Goal: Task Accomplishment & Management: Use online tool/utility

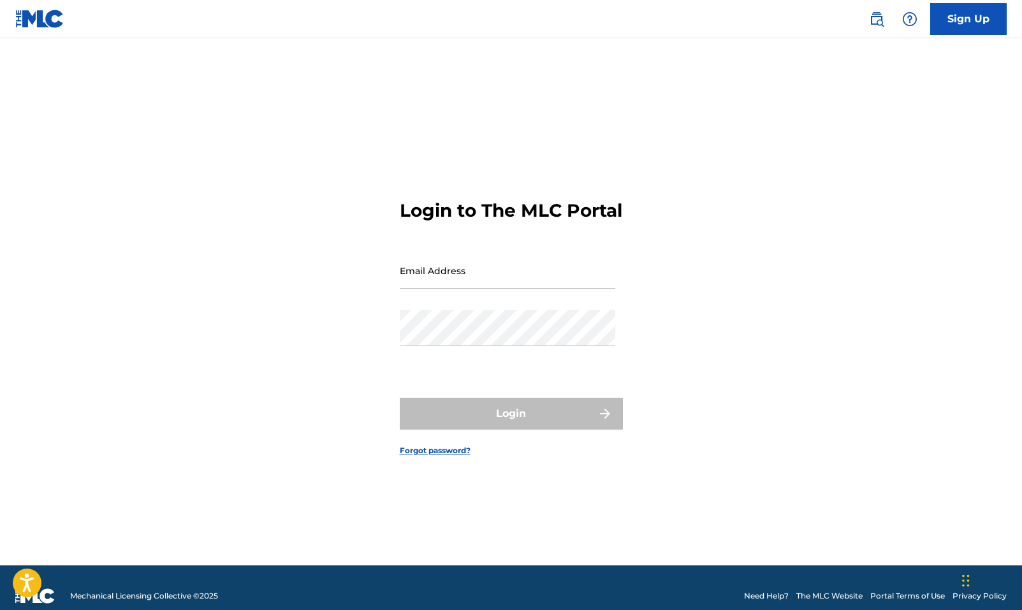
click at [513, 289] on input "Email Address" at bounding box center [508, 271] width 216 height 36
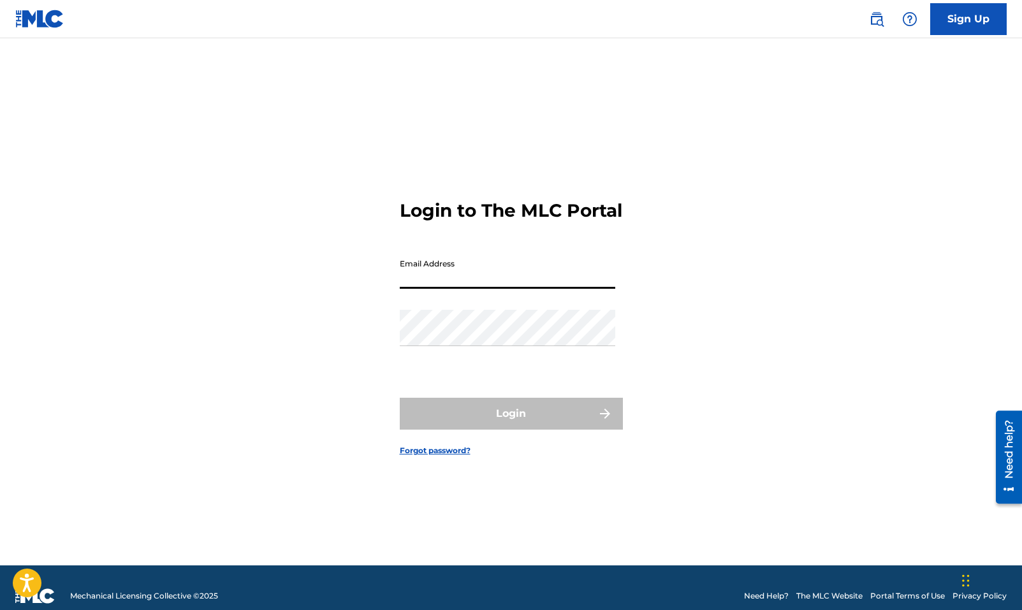
type input "[PERSON_NAME][EMAIL_ADDRESS][DOMAIN_NAME]"
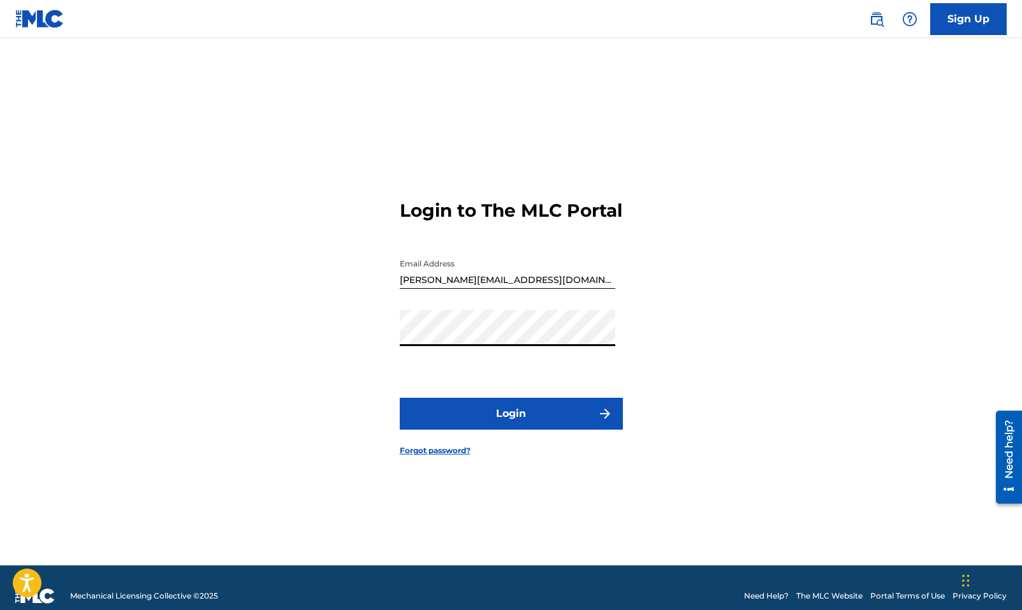
click at [549, 420] on button "Login" at bounding box center [511, 414] width 223 height 32
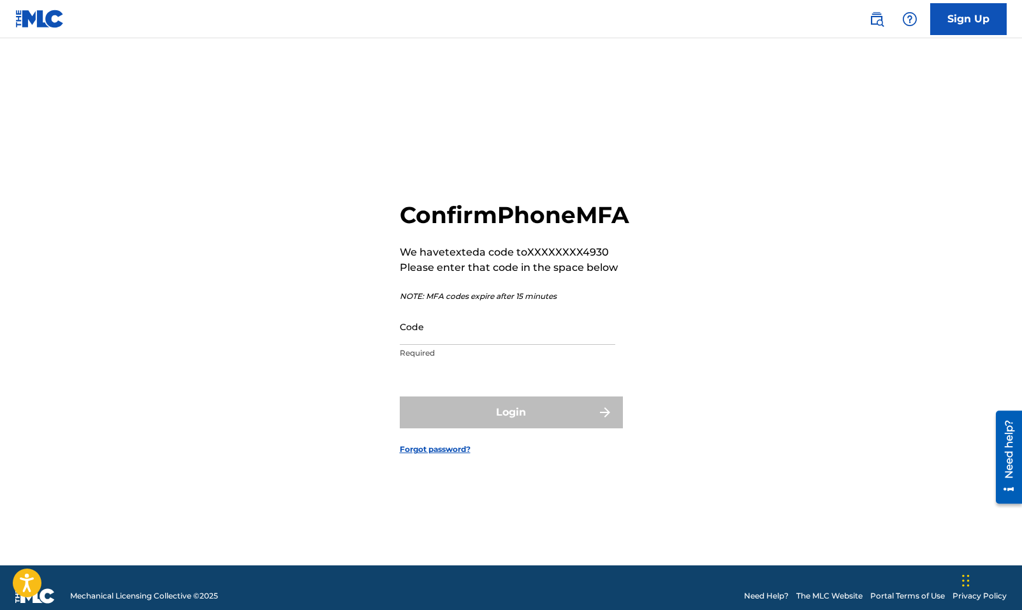
click at [600, 340] on input "Code" at bounding box center [508, 327] width 216 height 36
paste input "760574"
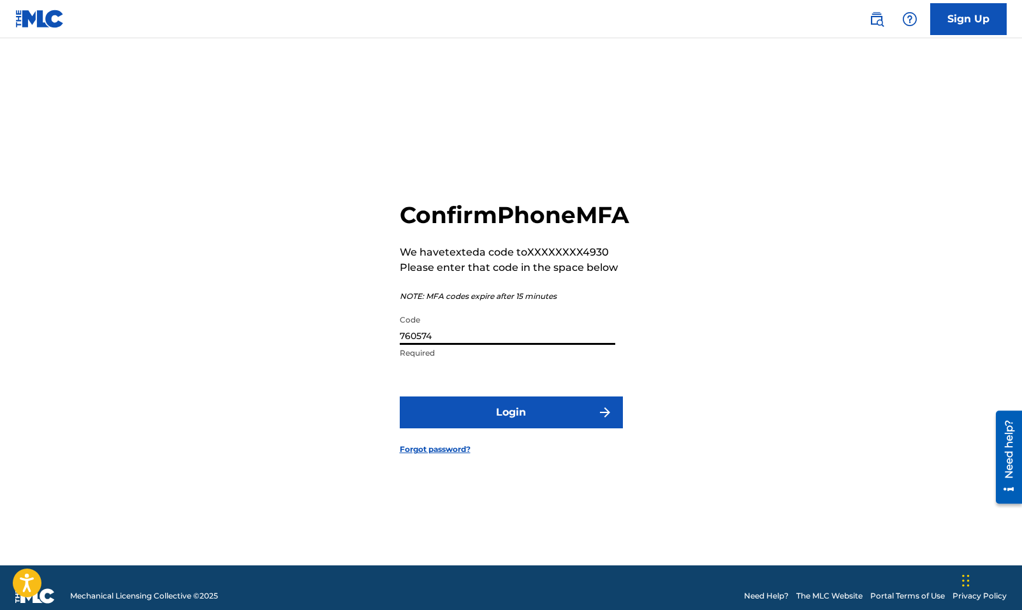
type input "760574"
click at [571, 413] on button "Login" at bounding box center [511, 413] width 223 height 32
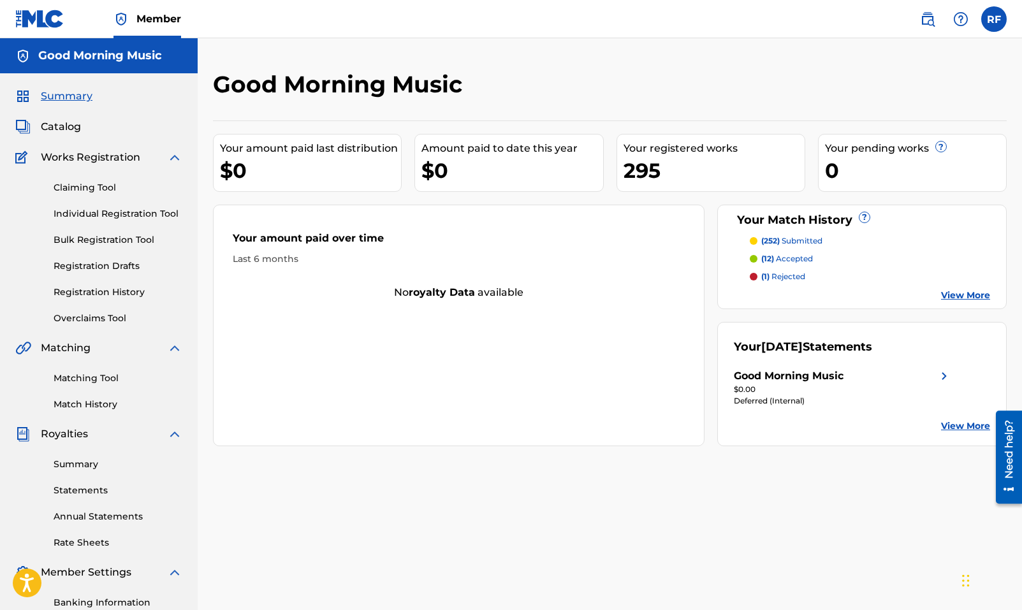
click at [841, 376] on div "Good Morning Music" at bounding box center [789, 376] width 110 height 15
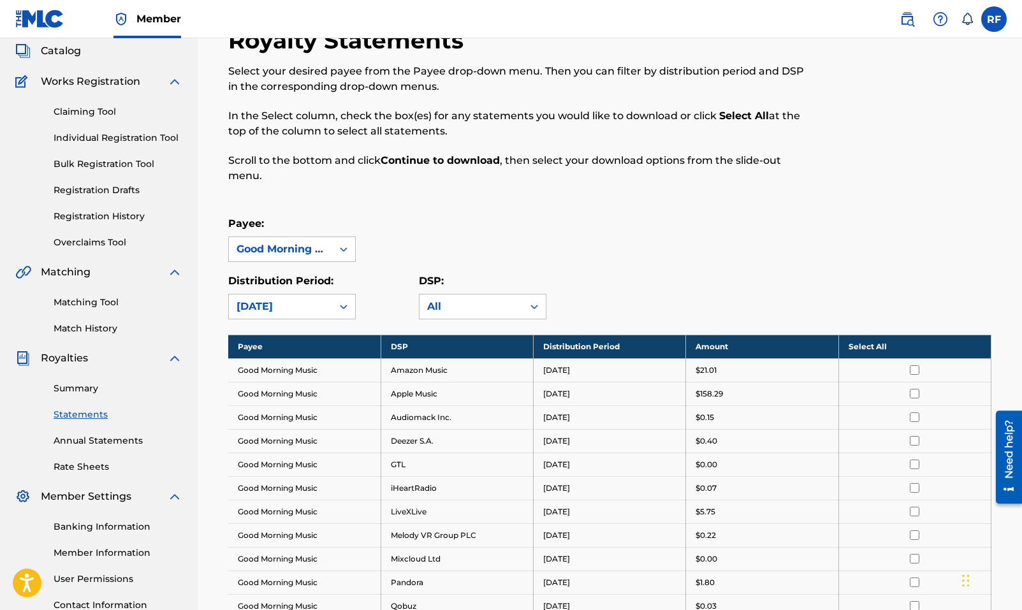
scroll to position [45, 0]
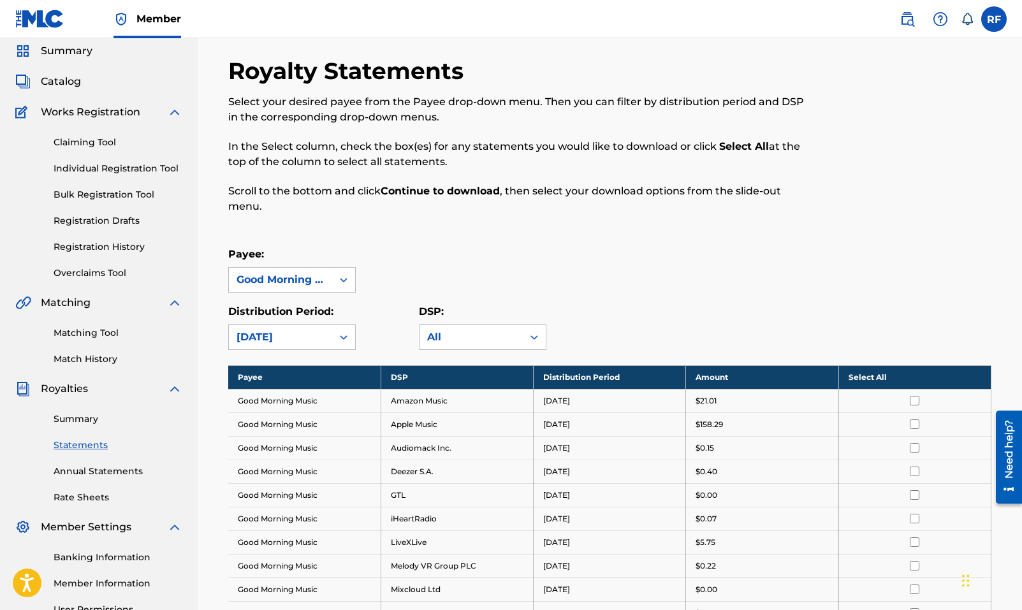
click at [94, 147] on link "Claiming Tool" at bounding box center [118, 142] width 129 height 13
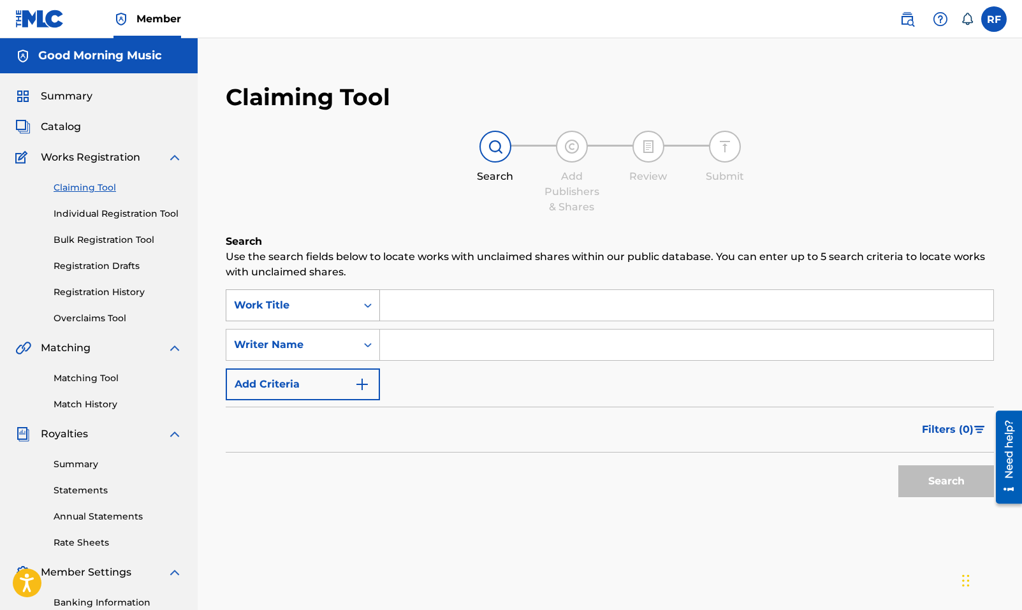
click at [367, 313] on div "Search Form" at bounding box center [368, 305] width 23 height 23
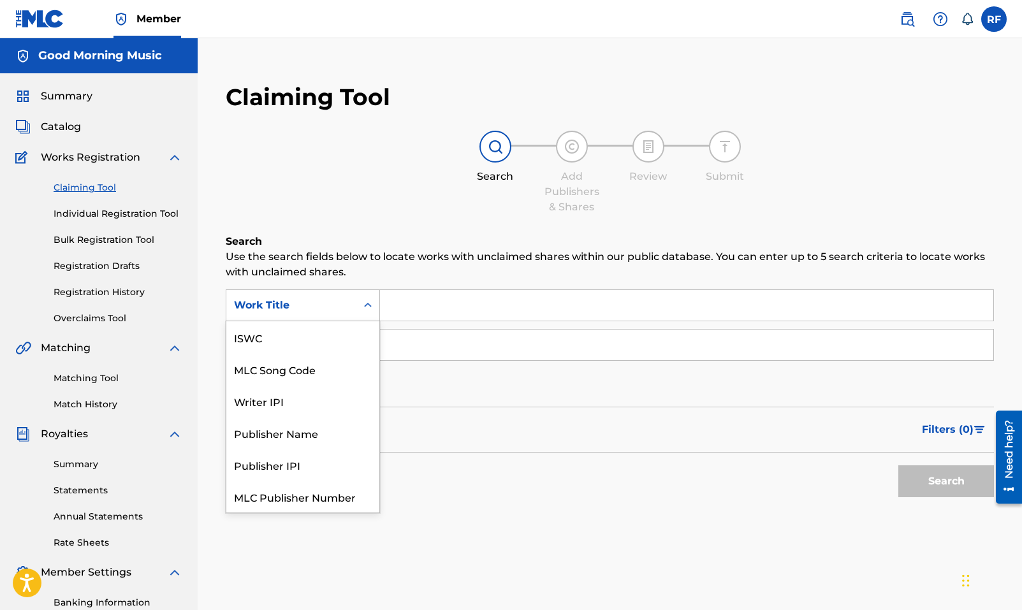
scroll to position [32, 0]
click at [414, 311] on input "Search Form" at bounding box center [687, 305] width 614 height 31
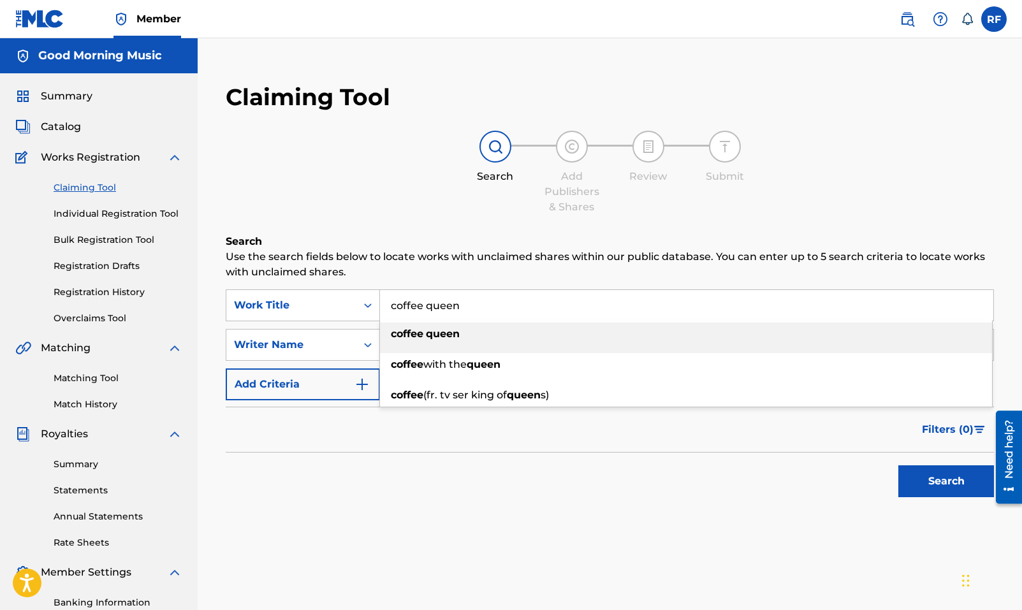
type input "coffee queen"
click at [400, 329] on strong "coffee" at bounding box center [407, 334] width 33 height 12
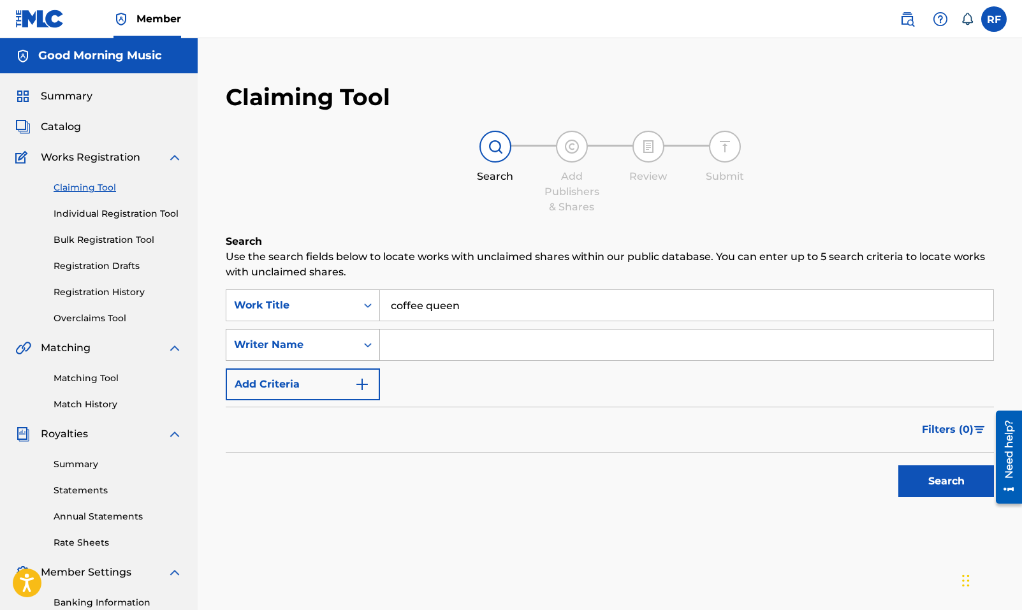
click at [360, 338] on div "Search Form" at bounding box center [368, 345] width 23 height 23
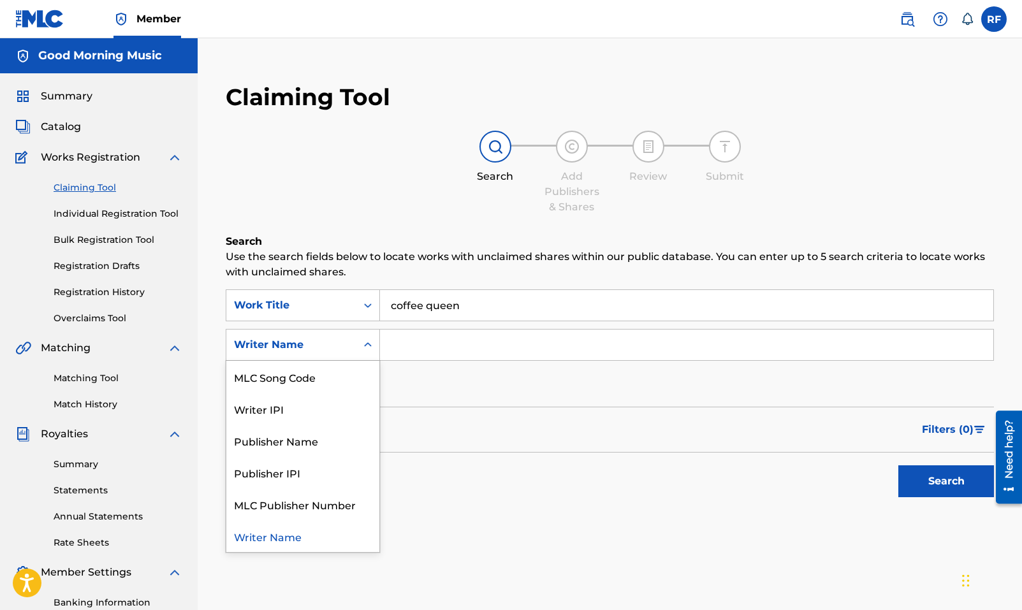
click at [413, 349] on input "Search Form" at bounding box center [687, 345] width 614 height 31
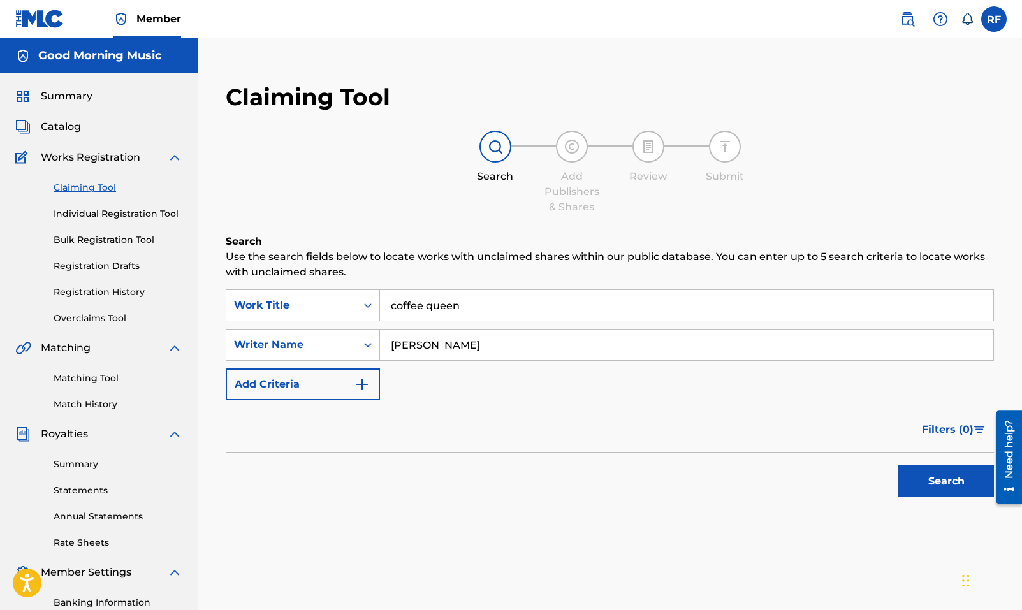
click at [474, 339] on input "[PERSON_NAME]" at bounding box center [687, 345] width 614 height 31
click at [927, 473] on button "Search" at bounding box center [947, 482] width 96 height 32
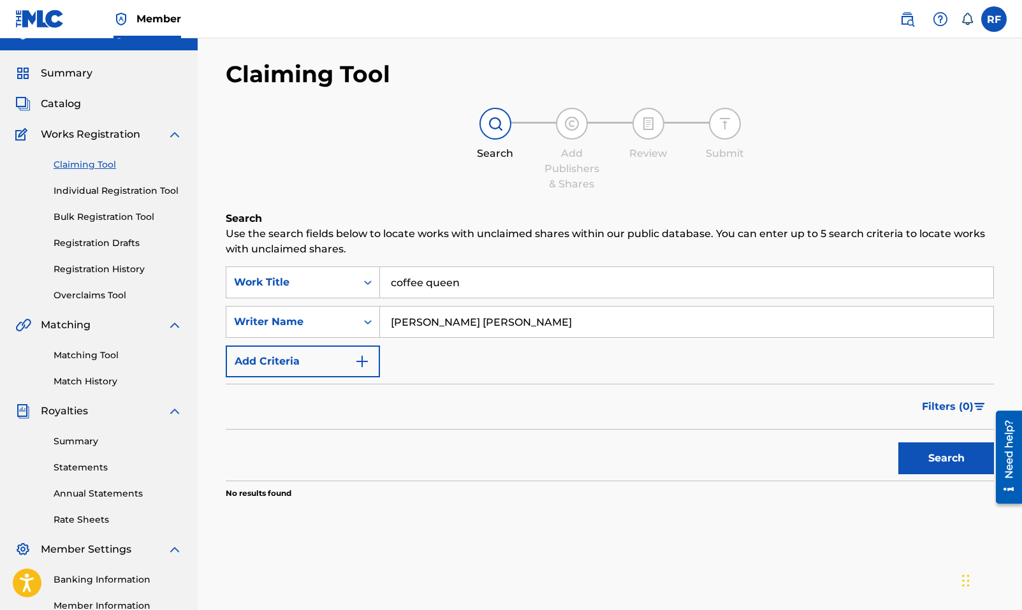
scroll to position [62, 0]
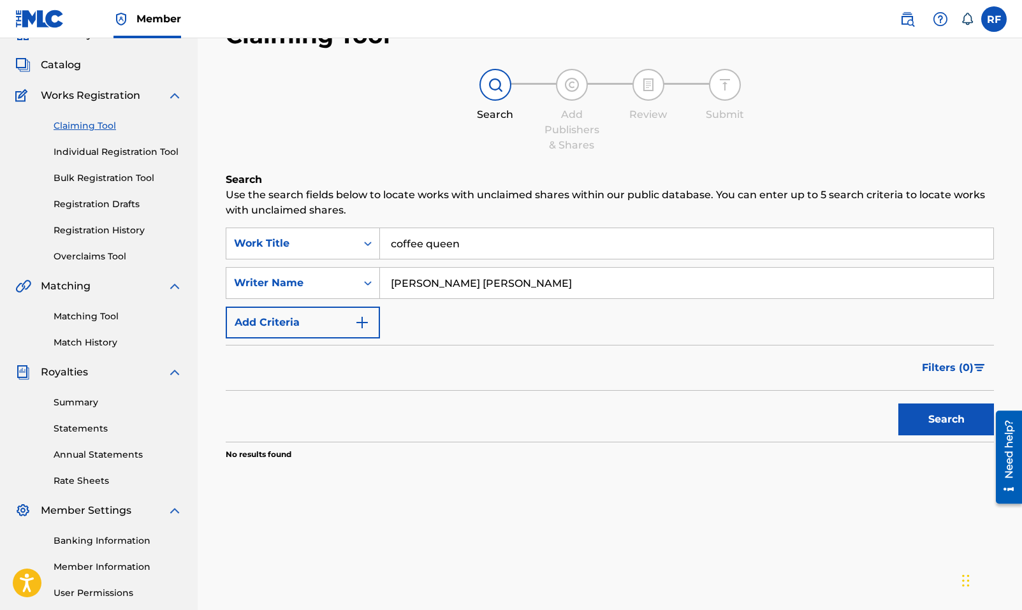
click at [501, 281] on input "[PERSON_NAME] [PERSON_NAME]" at bounding box center [687, 283] width 614 height 31
click at [391, 281] on input "Mascolor" at bounding box center [687, 283] width 614 height 31
click at [475, 287] on input "[PERSON_NAME]" at bounding box center [687, 283] width 614 height 31
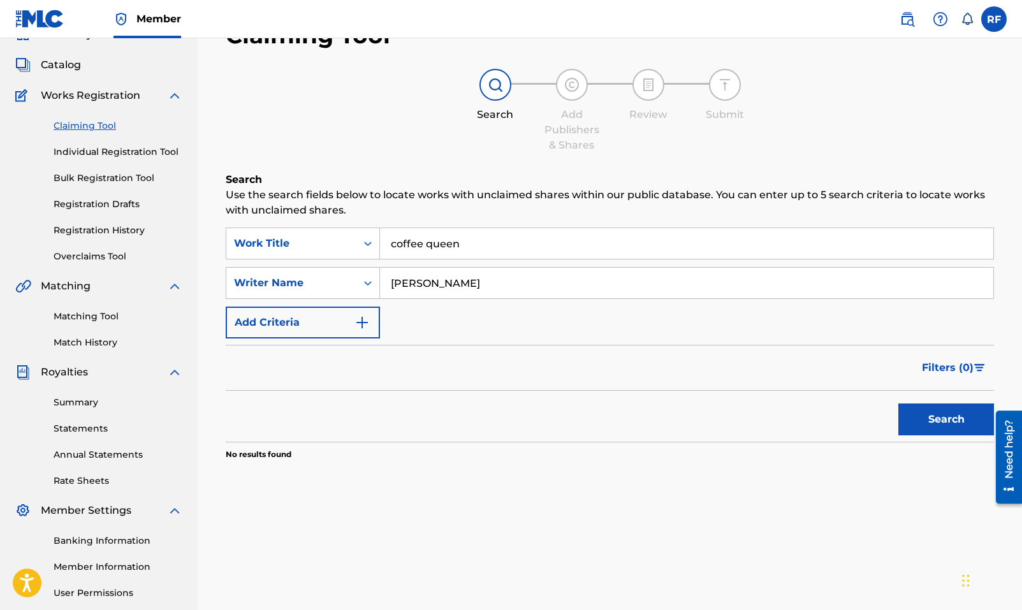
type input "[PERSON_NAME]"
click at [929, 413] on button "Search" at bounding box center [947, 420] width 96 height 32
click at [337, 258] on div "Work Title" at bounding box center [303, 244] width 154 height 32
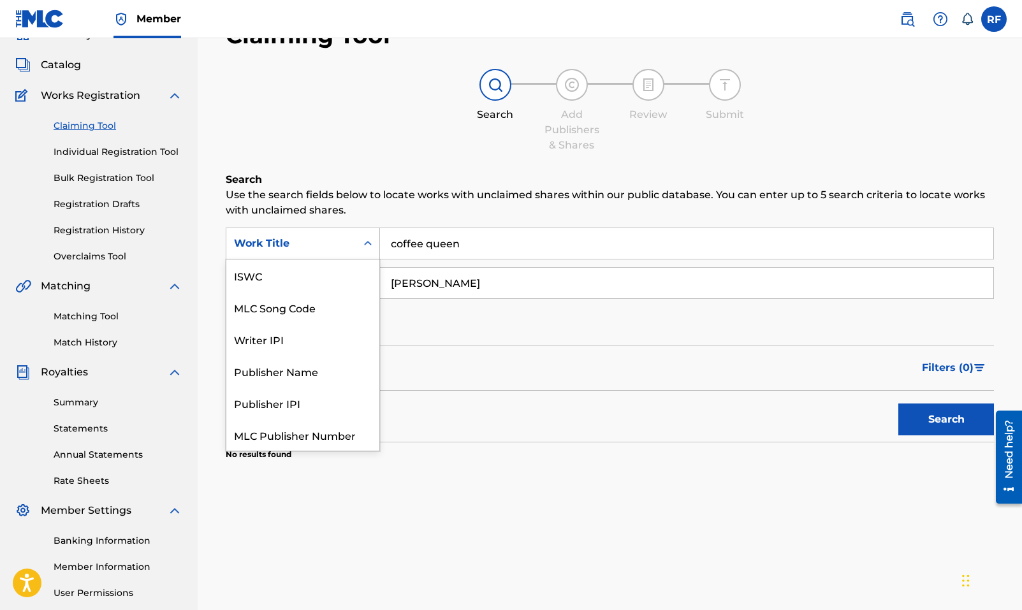
scroll to position [32, 0]
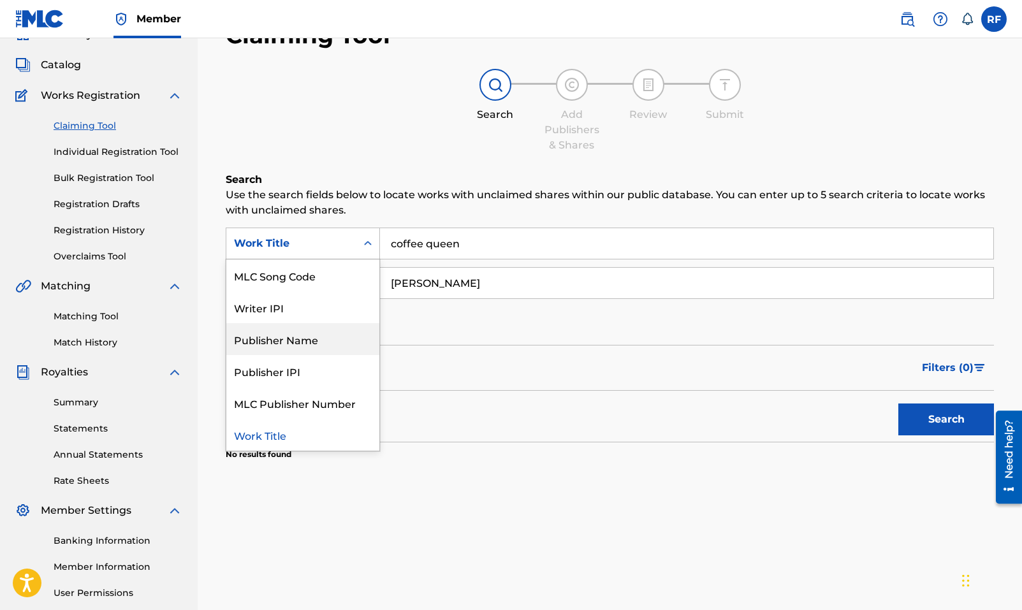
click at [433, 345] on div "Filters ( 0 )" at bounding box center [610, 368] width 769 height 46
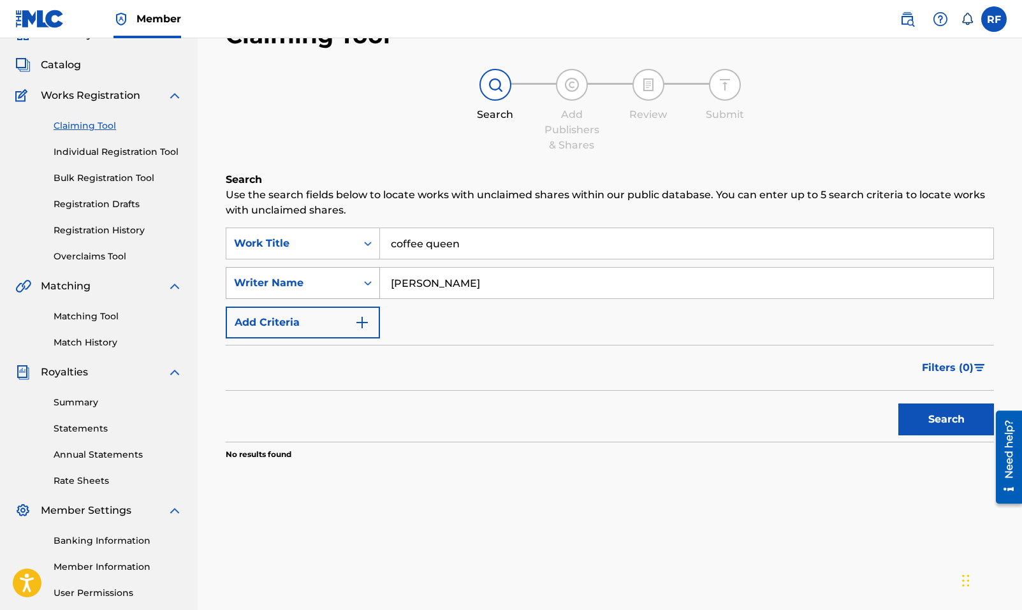
click at [315, 271] on div "Writer Name" at bounding box center [291, 283] width 130 height 24
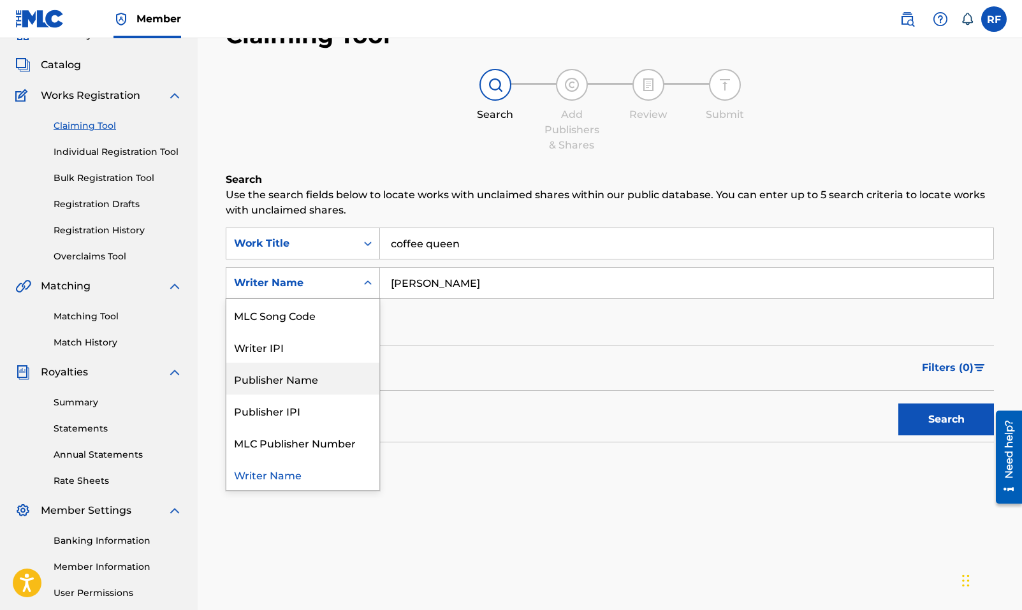
scroll to position [0, 0]
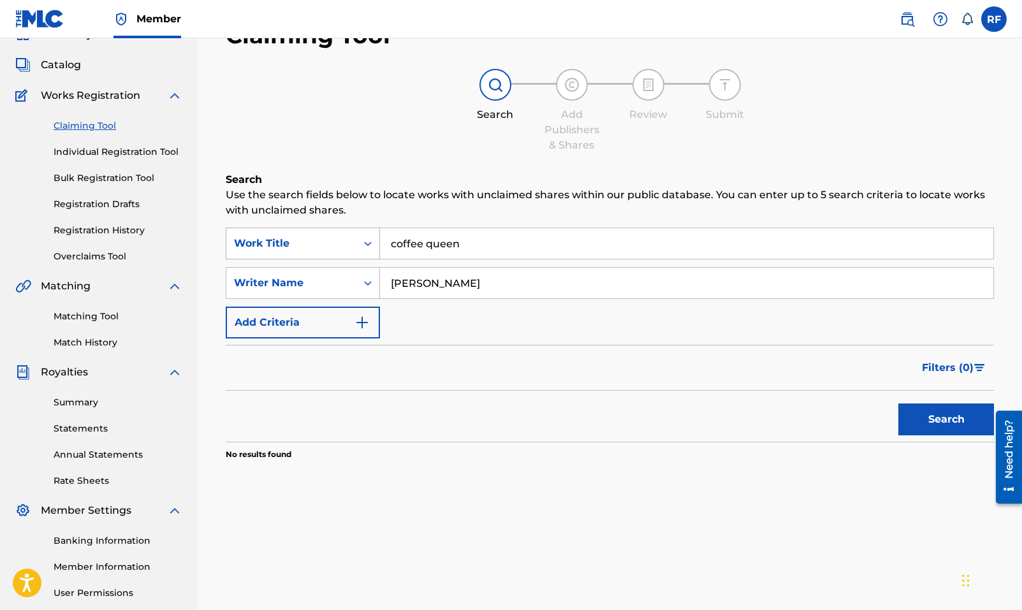
click at [334, 247] on div "Work Title" at bounding box center [291, 243] width 115 height 15
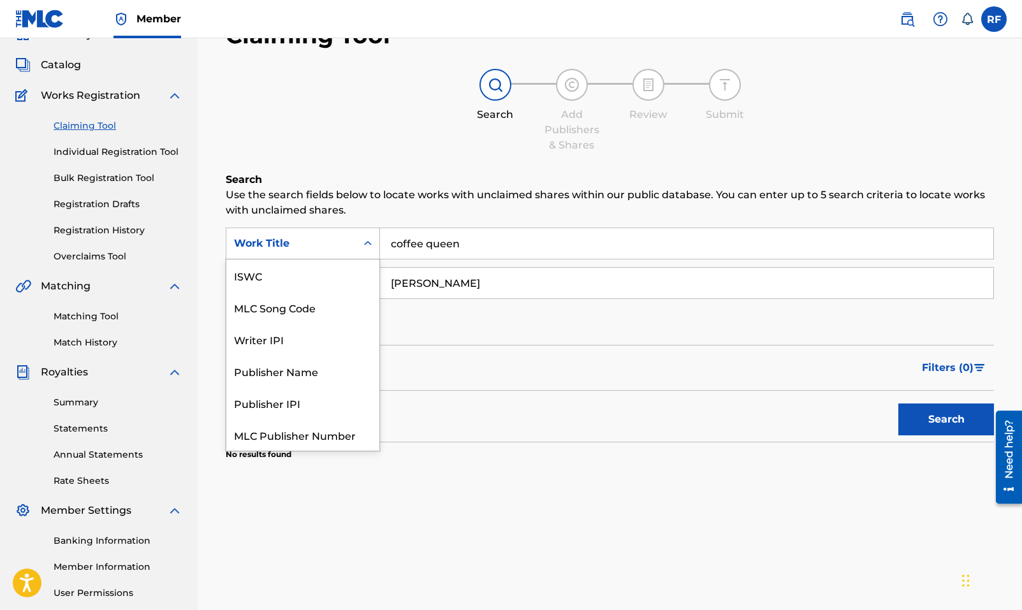
scroll to position [32, 0]
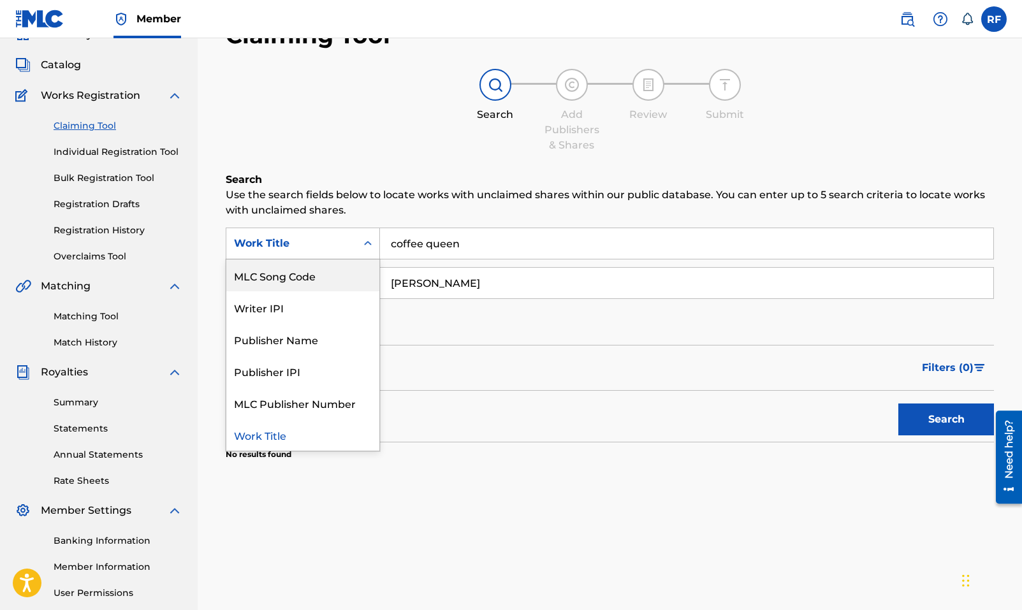
click at [428, 248] on input "coffee queen" at bounding box center [687, 243] width 614 height 31
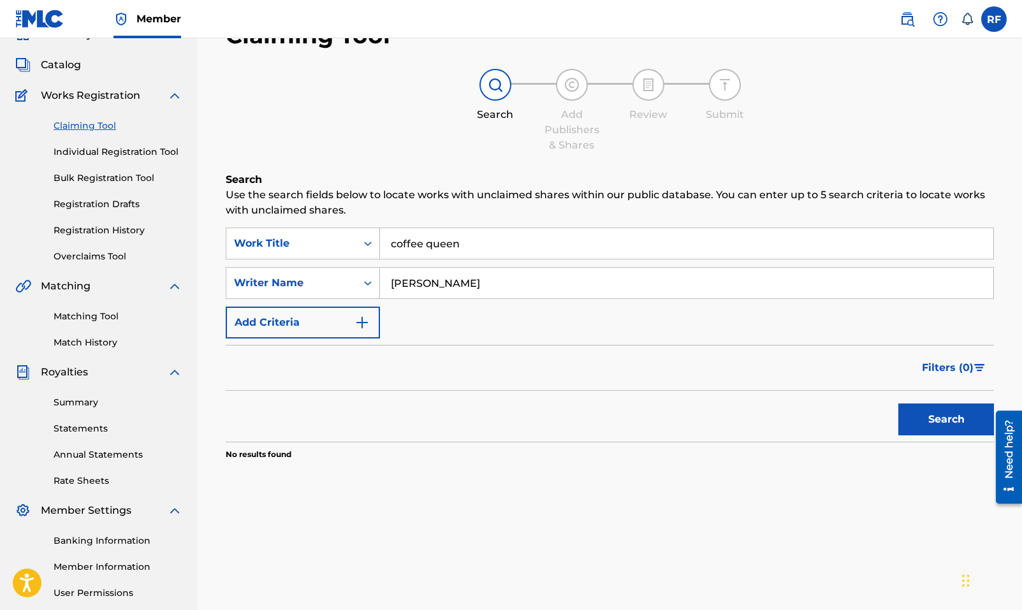
click at [428, 248] on input "coffee queen" at bounding box center [687, 243] width 614 height 31
click at [376, 240] on div "Search Form" at bounding box center [368, 243] width 23 height 23
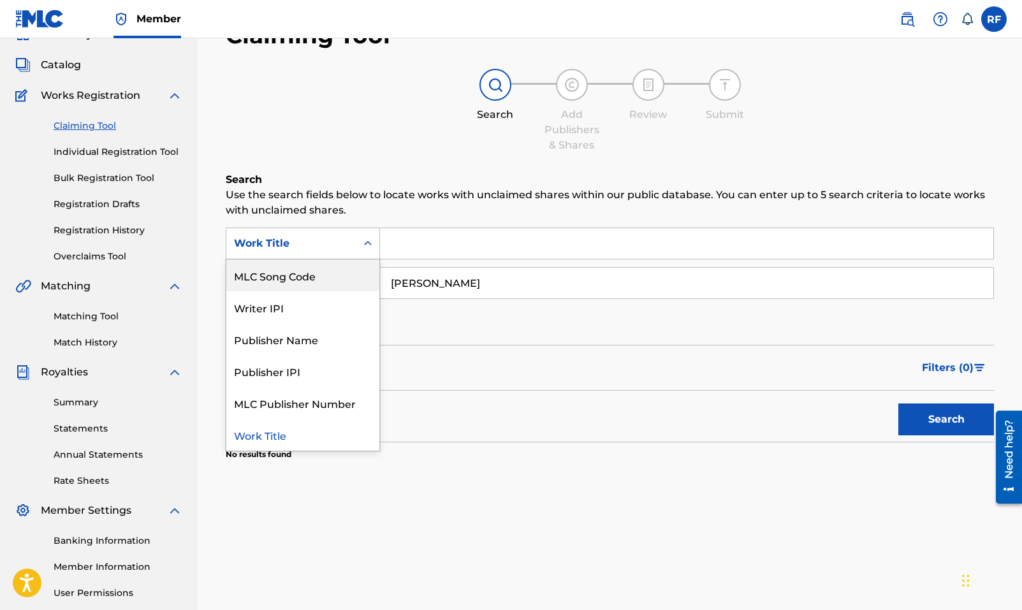
click at [427, 253] on input "Search Form" at bounding box center [687, 243] width 614 height 31
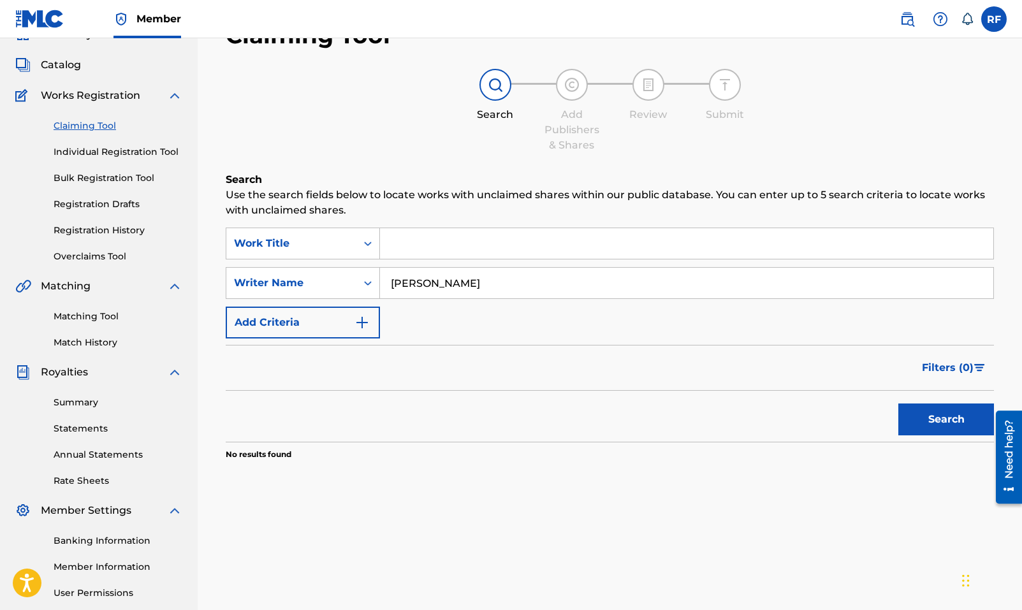
click at [427, 253] on input "Search Form" at bounding box center [687, 243] width 614 height 31
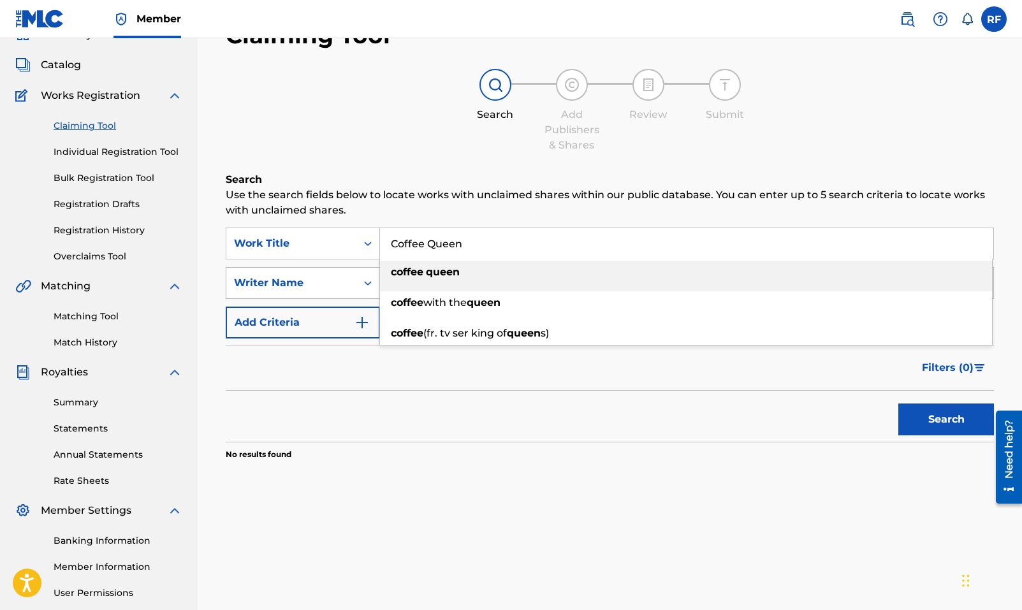
type input "Coffee Queen"
click at [319, 284] on div "Writer Name" at bounding box center [291, 283] width 115 height 15
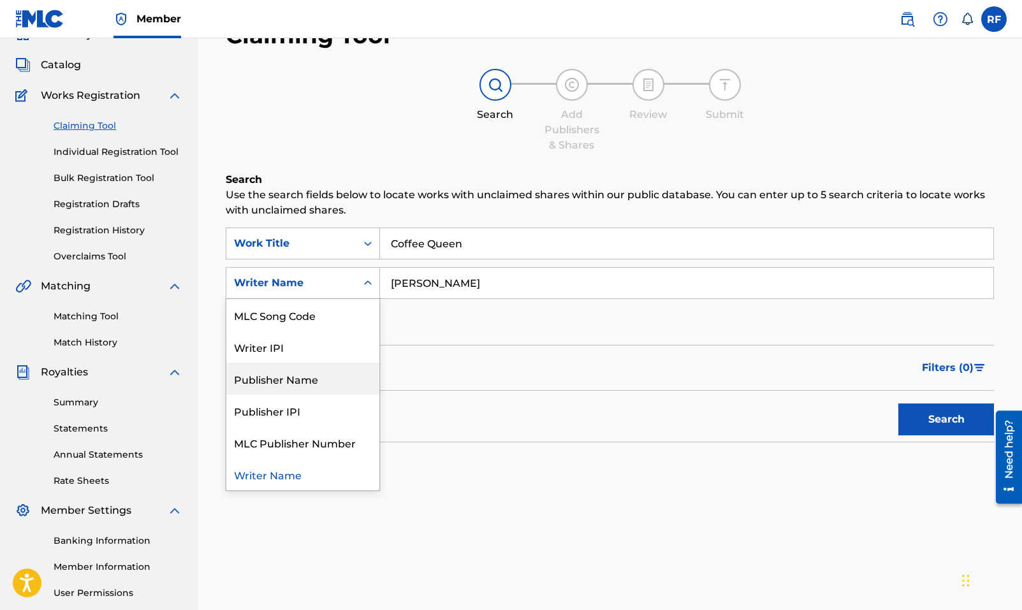
scroll to position [0, 0]
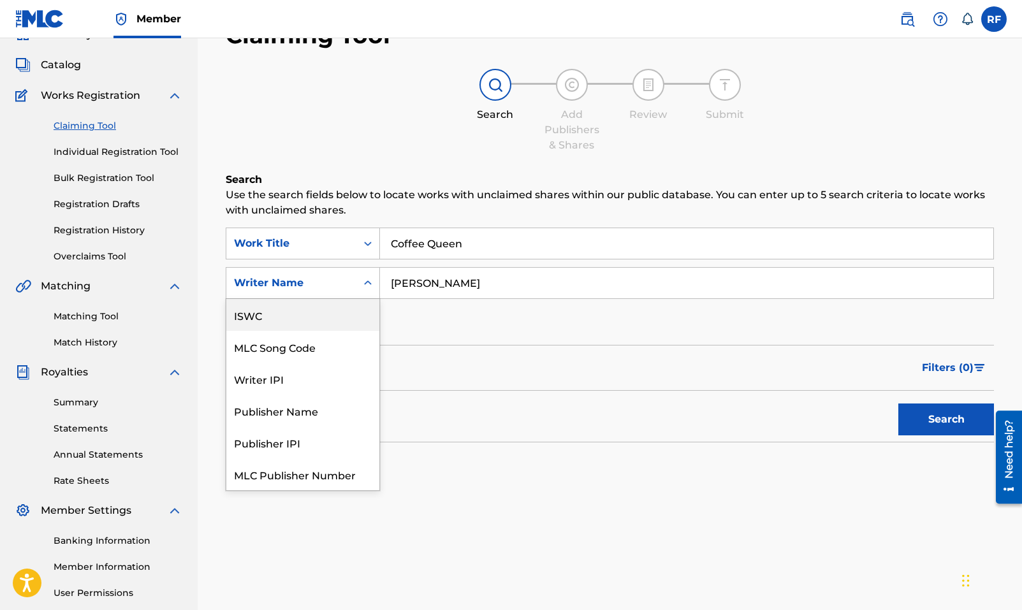
click at [302, 316] on div "ISWC" at bounding box center [302, 315] width 153 height 32
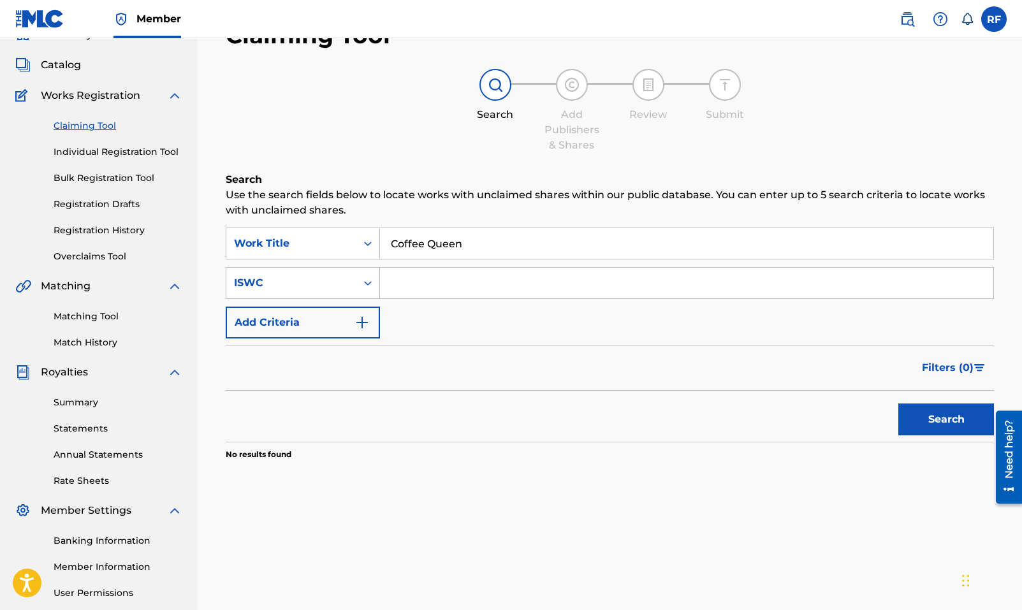
click at [391, 289] on input "Search Form" at bounding box center [687, 283] width 614 height 31
paste input "T3083240313"
type input "T3083240313"
click at [929, 435] on button "Search" at bounding box center [947, 420] width 96 height 32
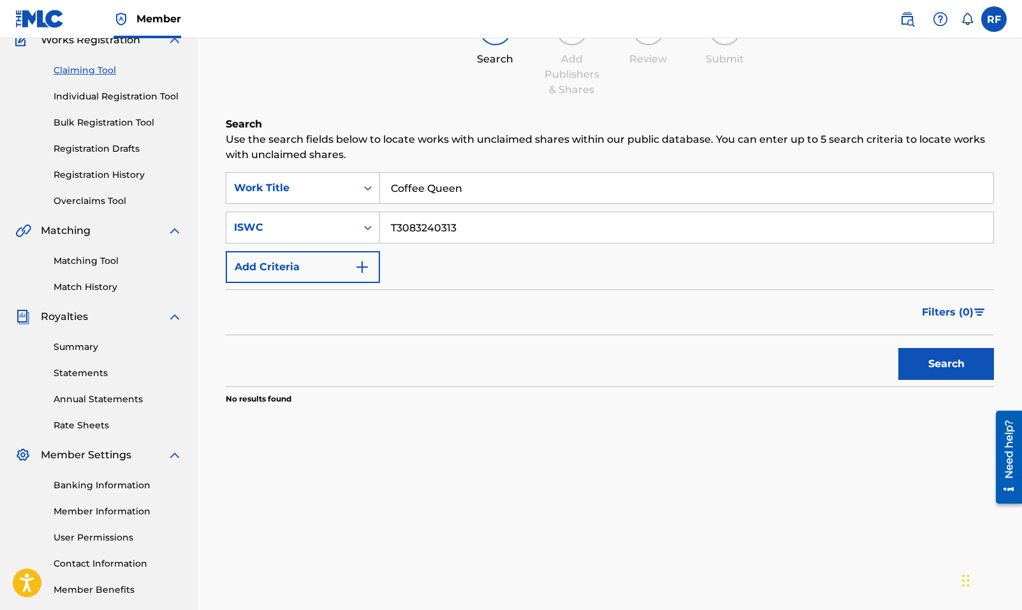
scroll to position [75, 0]
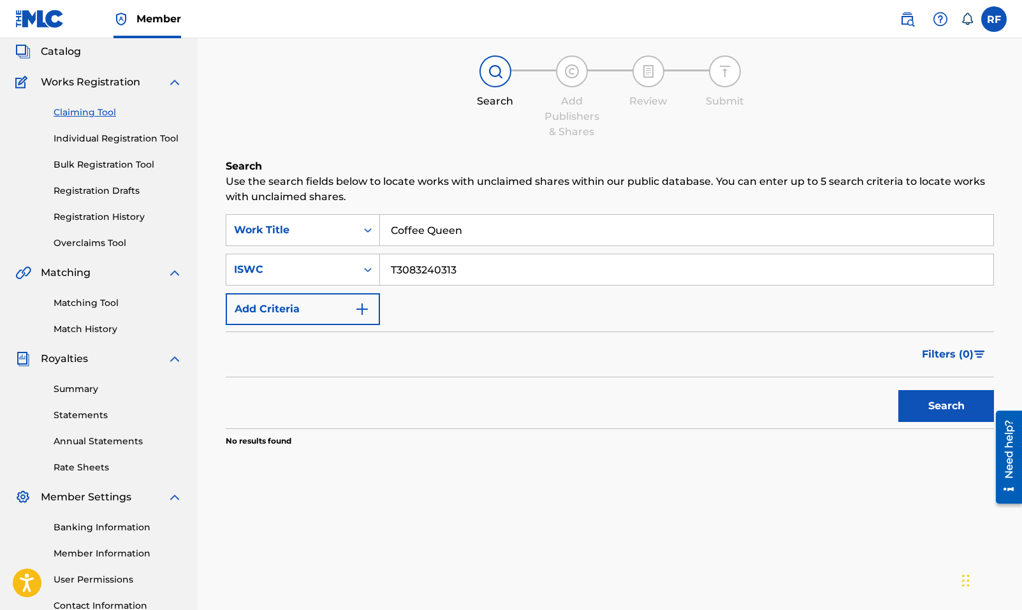
click at [82, 308] on link "Matching Tool" at bounding box center [118, 303] width 129 height 13
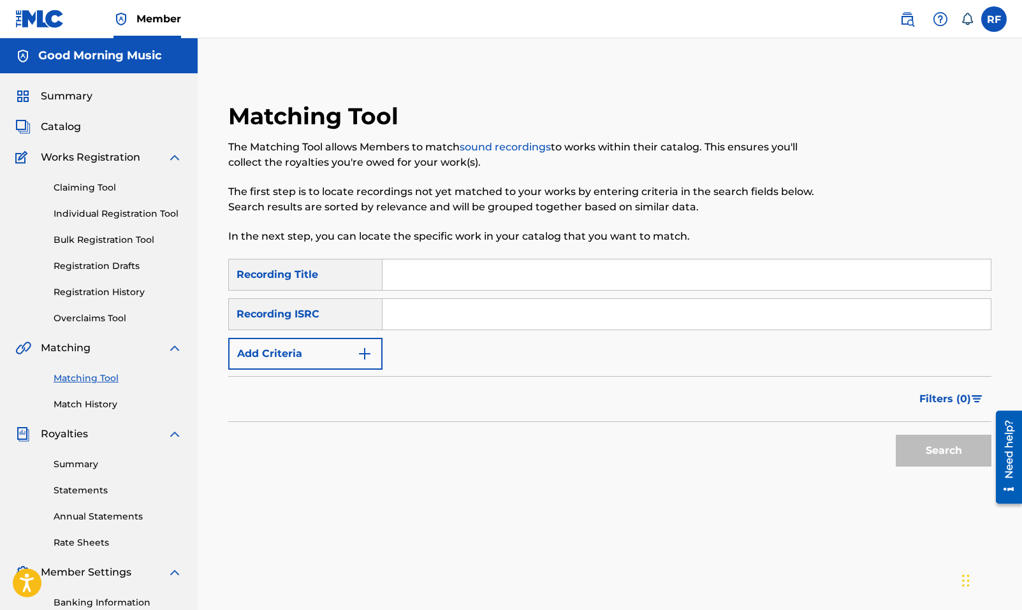
click at [402, 270] on input "Search Form" at bounding box center [687, 275] width 608 height 31
type input "Coffee Queen"
click at [332, 314] on div "Recording ISRC" at bounding box center [305, 315] width 154 height 32
click at [295, 356] on button "Add Criteria" at bounding box center [305, 354] width 154 height 32
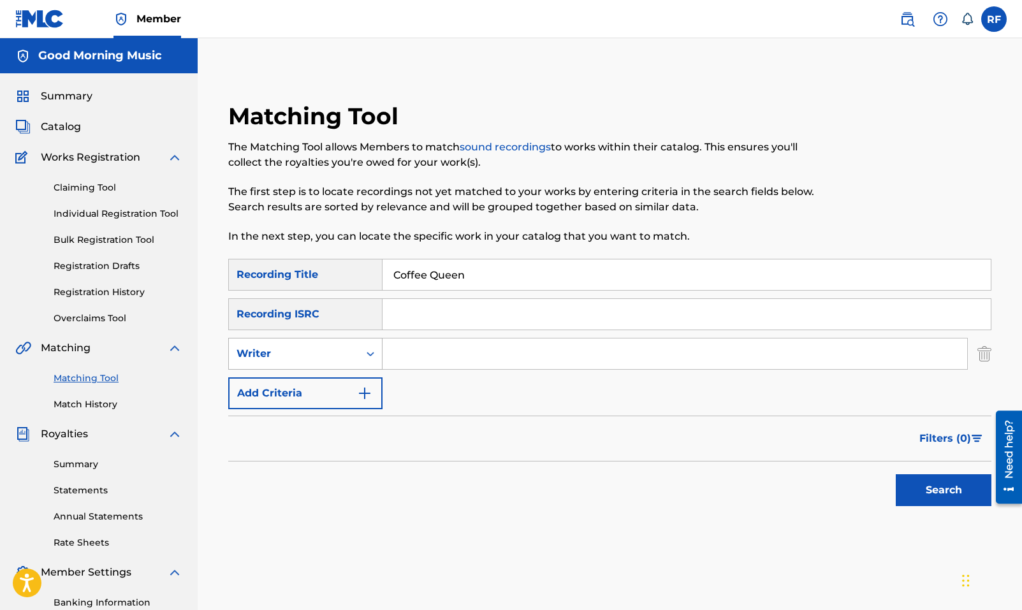
click at [305, 352] on div "Writer" at bounding box center [294, 353] width 115 height 15
click at [307, 388] on div "Recording Artist" at bounding box center [305, 386] width 153 height 32
click at [397, 360] on input "Search Form" at bounding box center [675, 354] width 585 height 31
type input "Smilez"
click at [931, 488] on button "Search" at bounding box center [944, 491] width 96 height 32
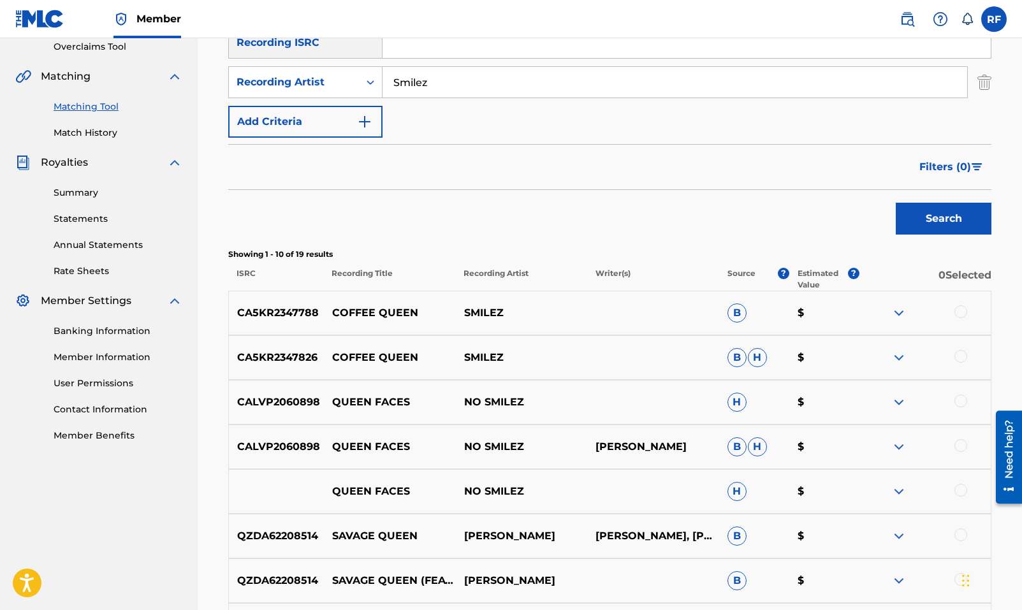
scroll to position [283, 0]
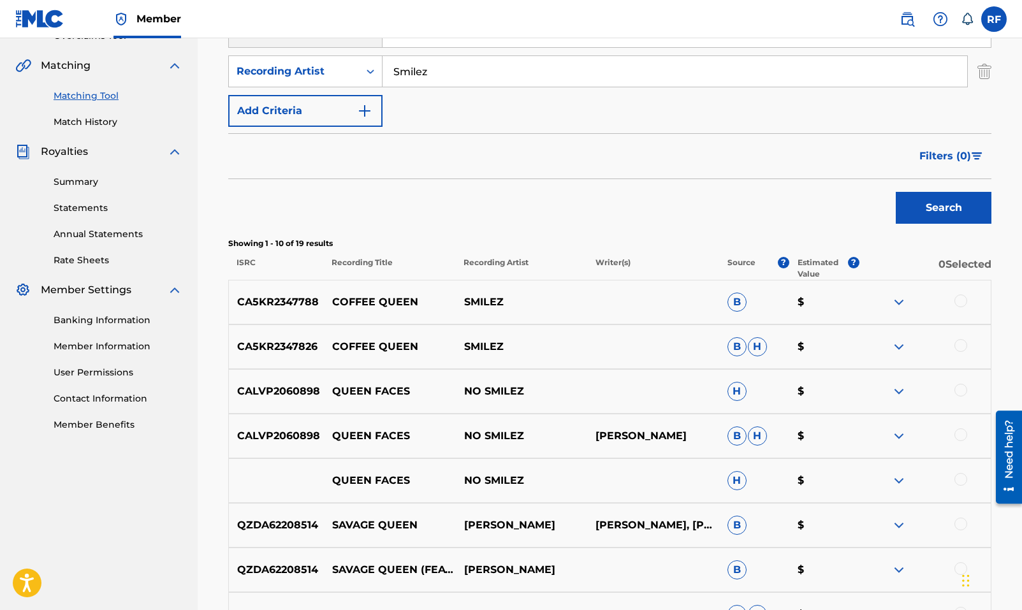
click at [903, 345] on img at bounding box center [899, 346] width 15 height 15
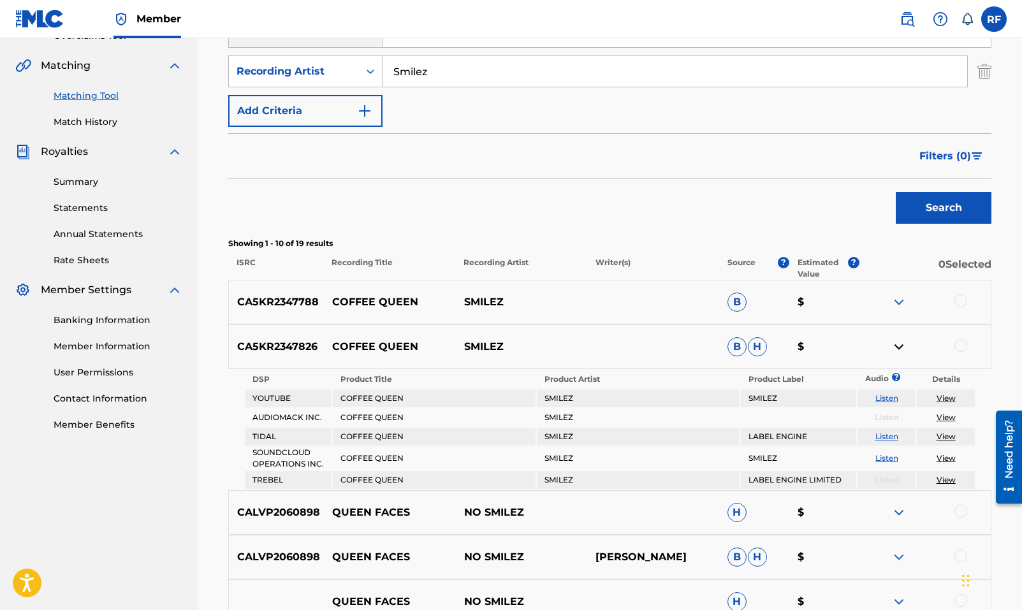
click at [901, 304] on img at bounding box center [899, 302] width 15 height 15
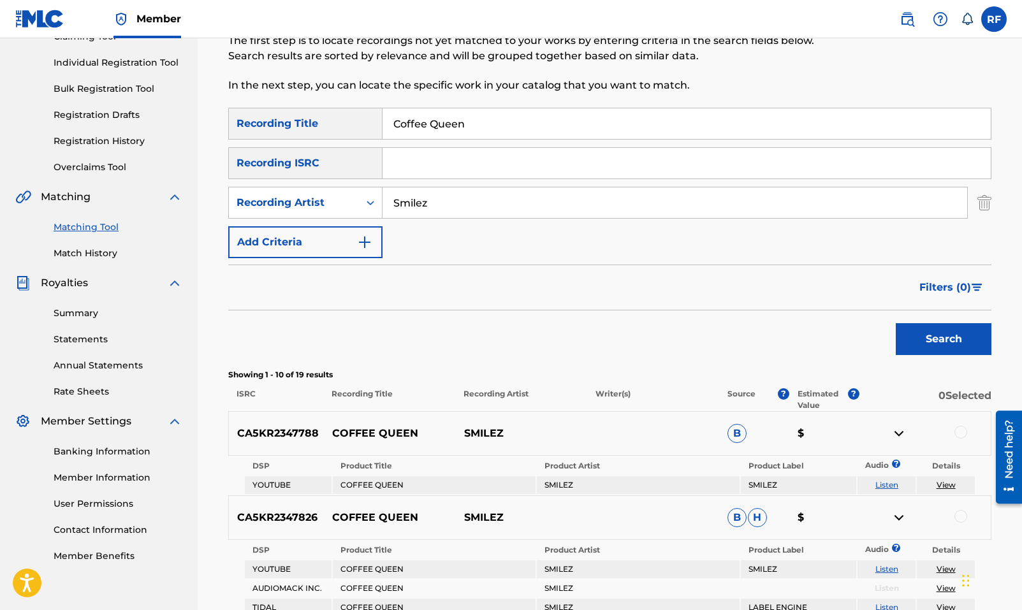
scroll to position [217, 0]
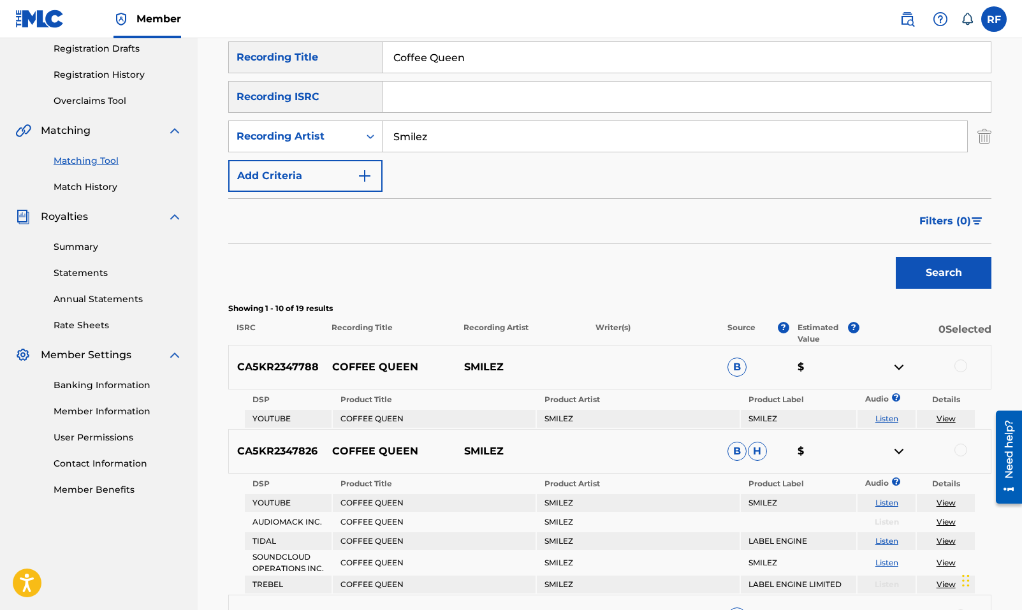
click at [733, 288] on div "Search" at bounding box center [609, 269] width 763 height 51
click at [753, 300] on div "SearchWithCriteriaad4d2a04-1d41-4045-96a9-3917b9f8435e Recording Title Coffee Q…" at bounding box center [609, 512] width 763 height 943
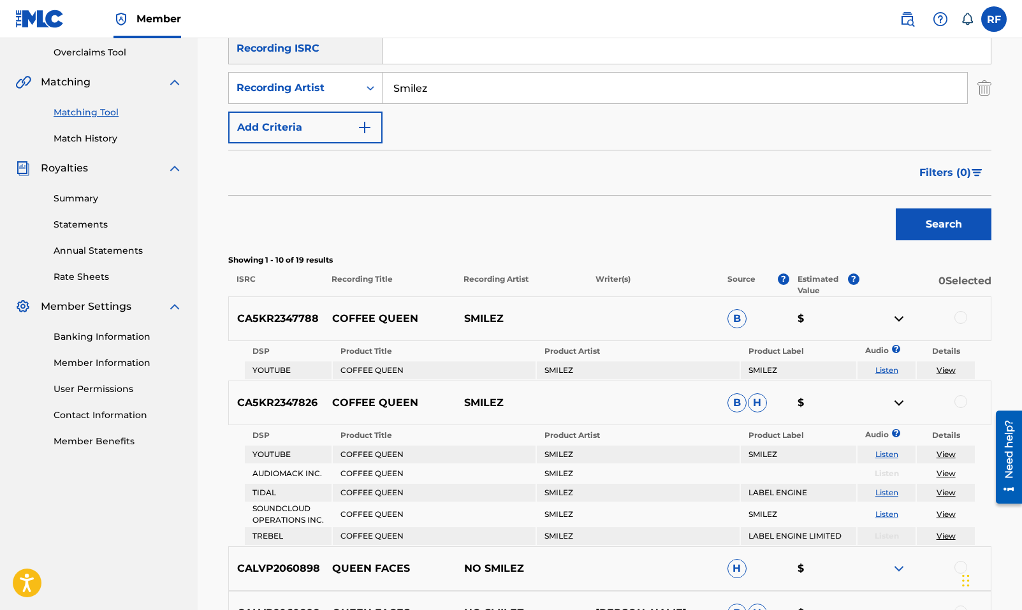
scroll to position [294, 0]
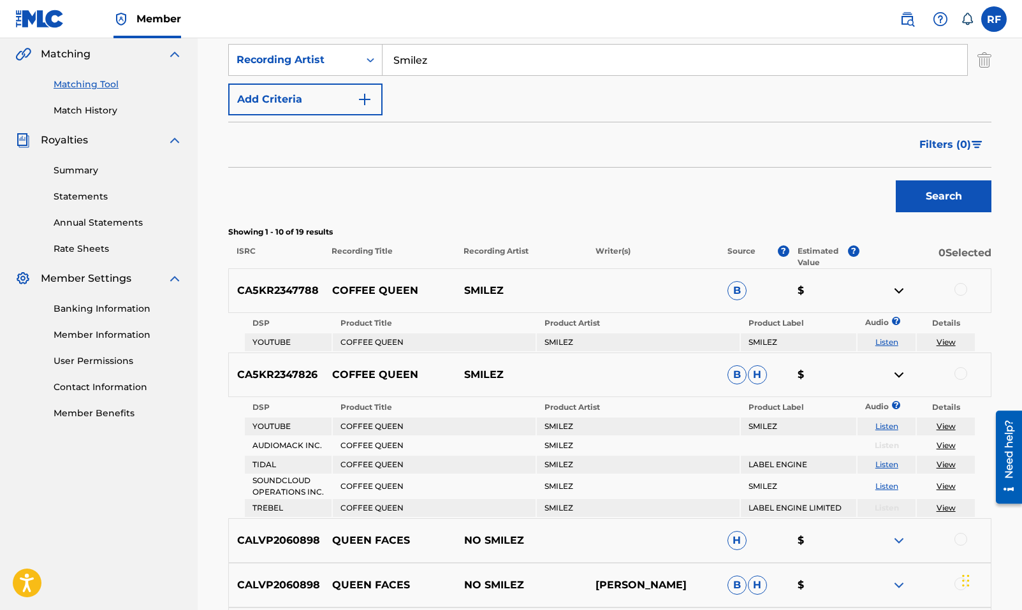
click at [684, 209] on div "Search" at bounding box center [609, 193] width 763 height 51
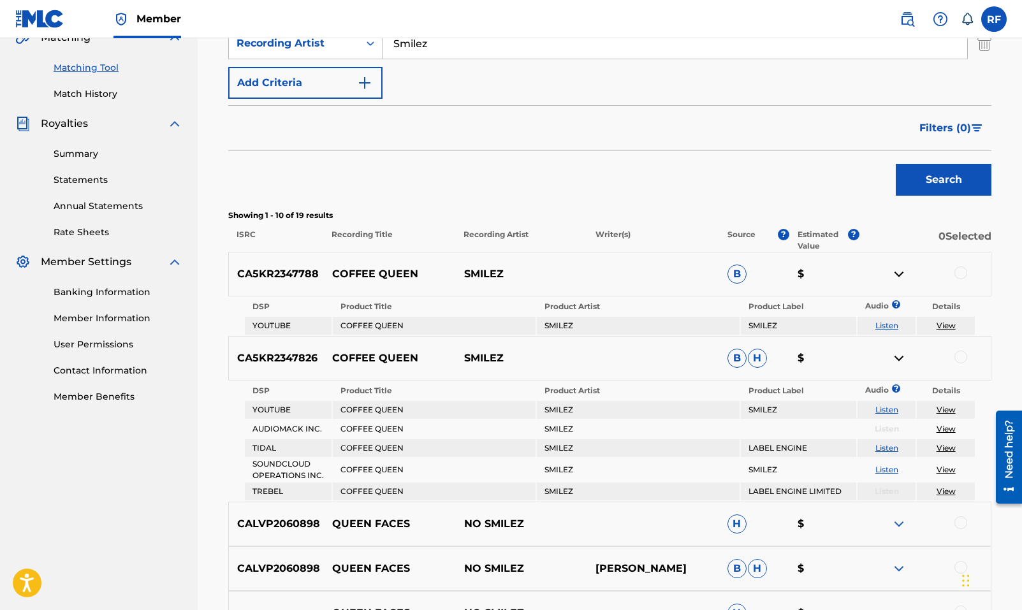
scroll to position [309, 0]
